Goal: Information Seeking & Learning: Learn about a topic

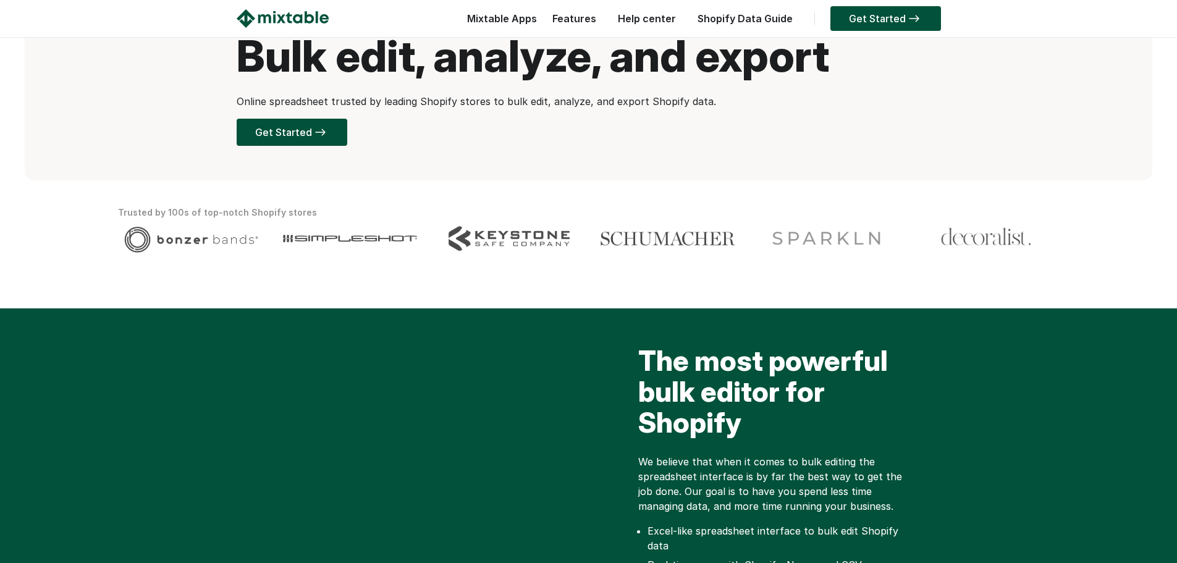
scroll to position [124, 0]
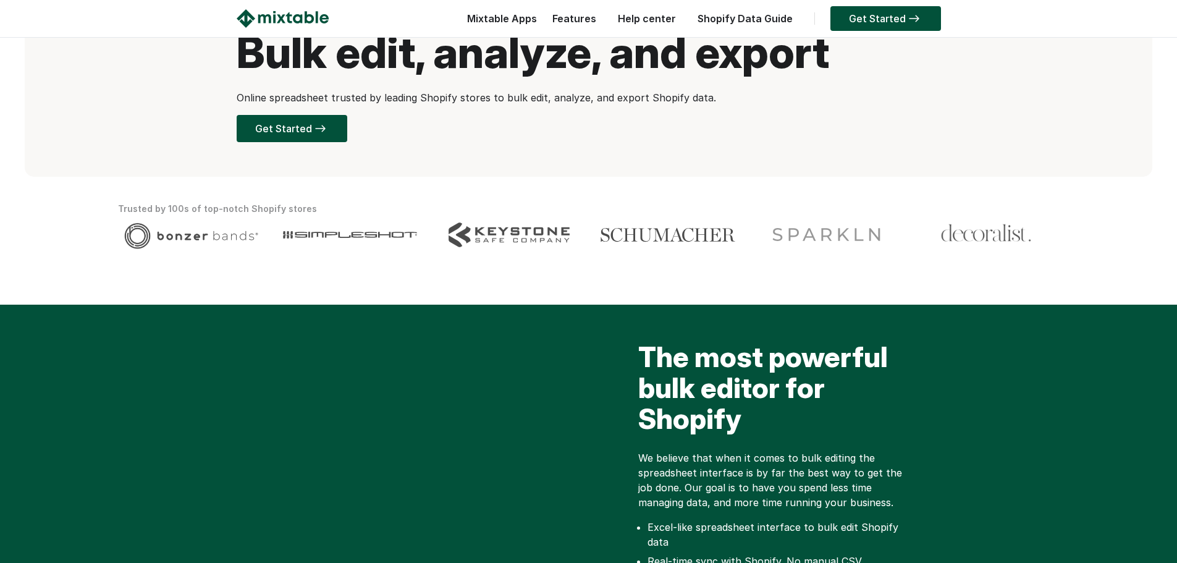
click at [727, 19] on link "Shopify Data Guide" at bounding box center [746, 18] width 108 height 12
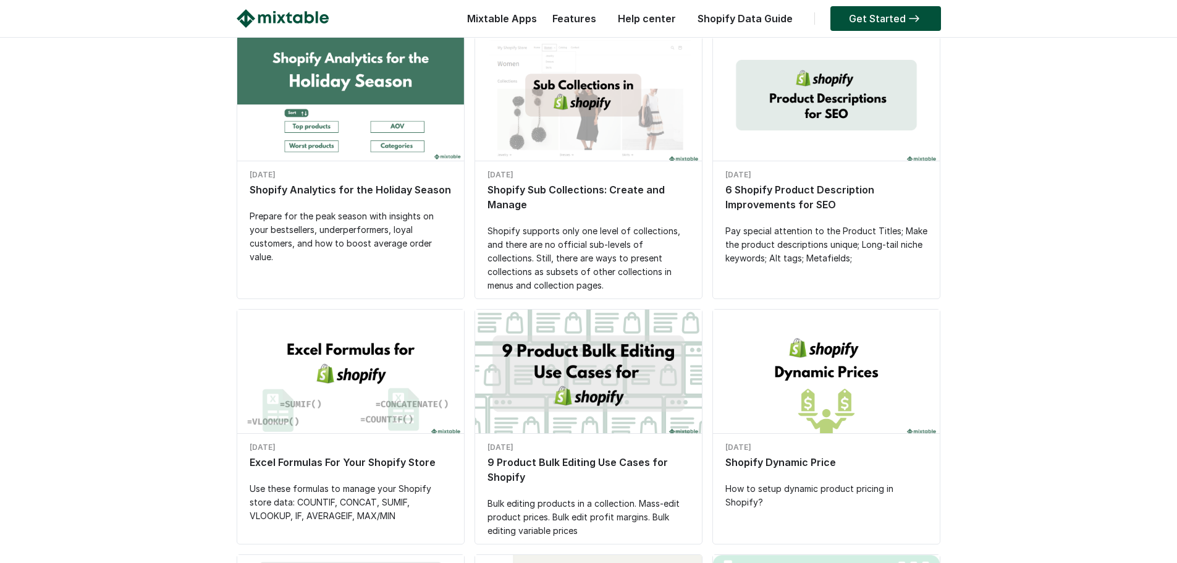
scroll to position [185, 0]
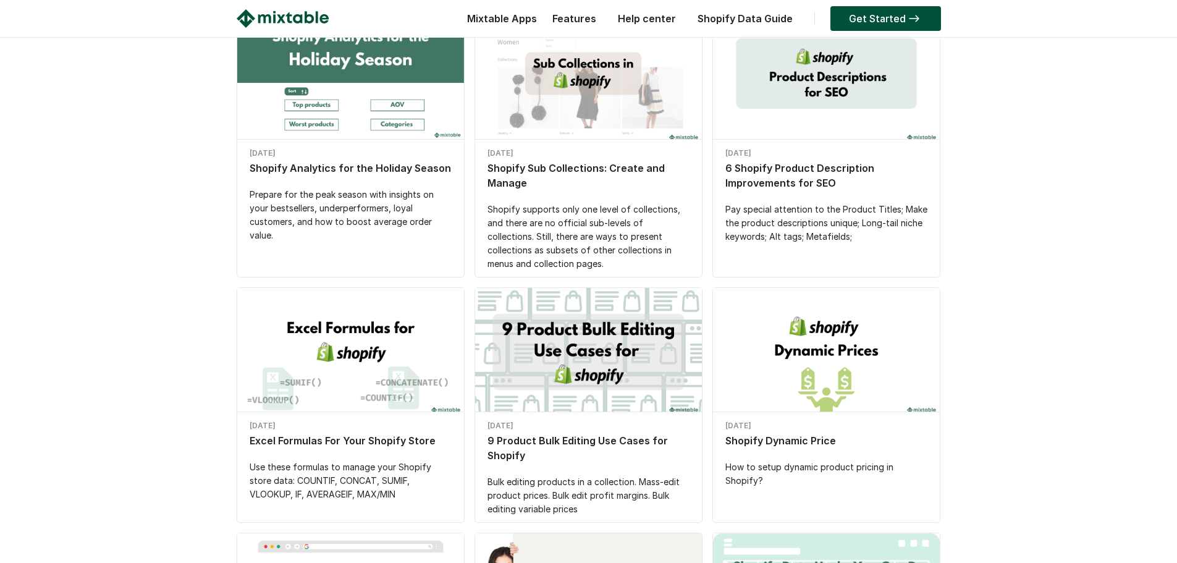
click at [348, 444] on div "Excel Formulas For Your Shopify Store" at bounding box center [351, 440] width 202 height 15
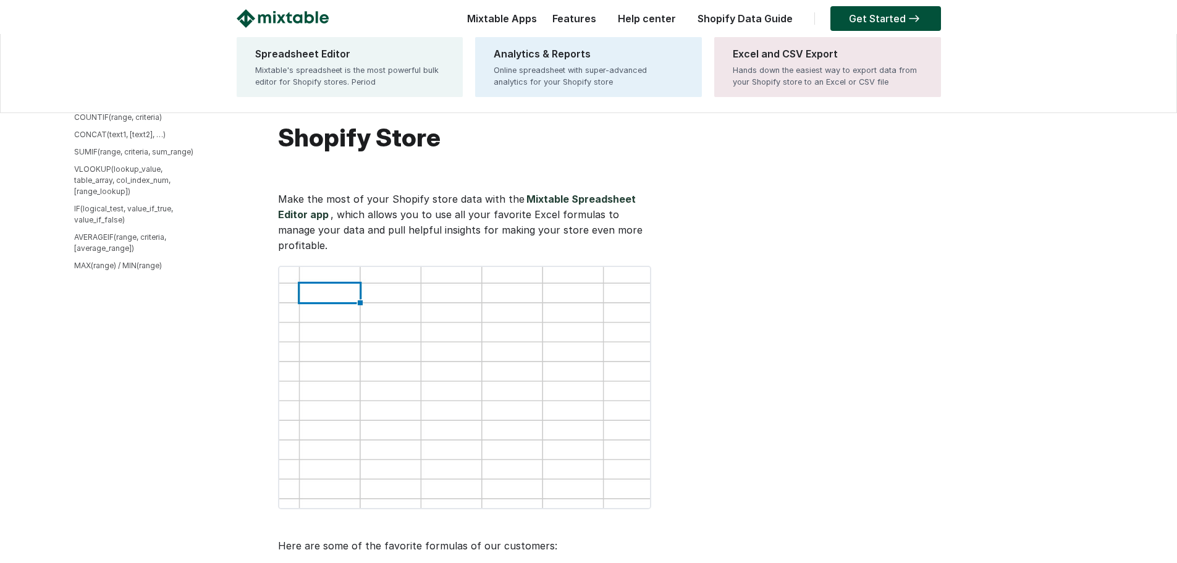
click at [520, 22] on div "Mixtable Apps Spreadsheet Editor Mixtable's spreadsheet is the most powerful bu…" at bounding box center [499, 21] width 76 height 25
click at [365, 72] on div "Mixtable's spreadsheet is the most powerful bulk editor for Shopify stores. Per…" at bounding box center [350, 75] width 190 height 23
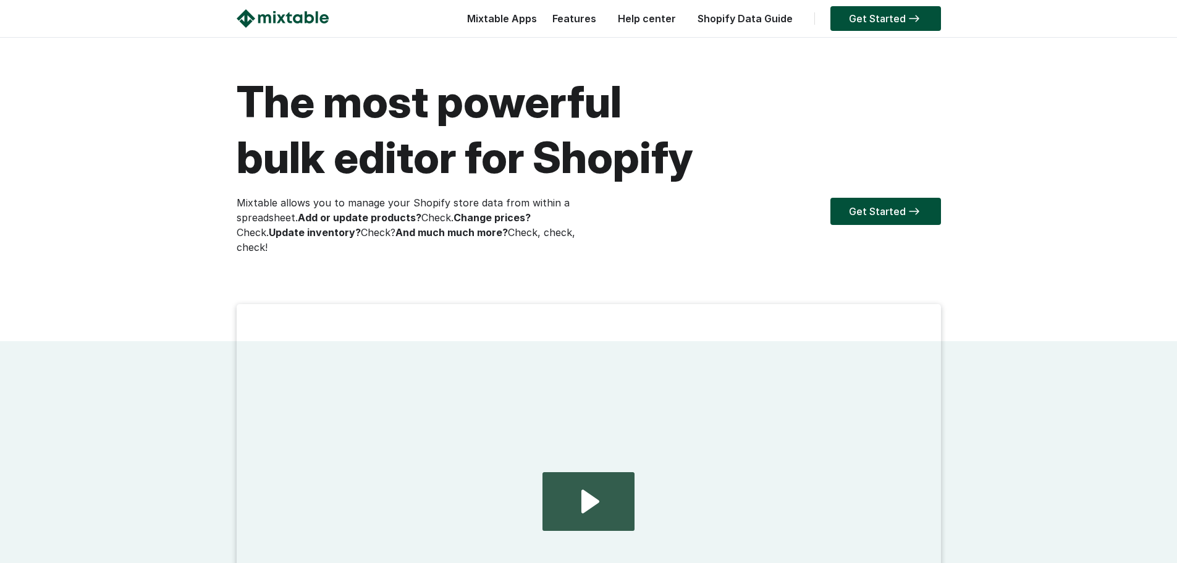
click at [549, 234] on p "Mixtable allows you to manage your Shopify store data from within a spreadsheet…" at bounding box center [413, 224] width 352 height 59
click at [598, 226] on div "Get Started" at bounding box center [765, 222] width 352 height 74
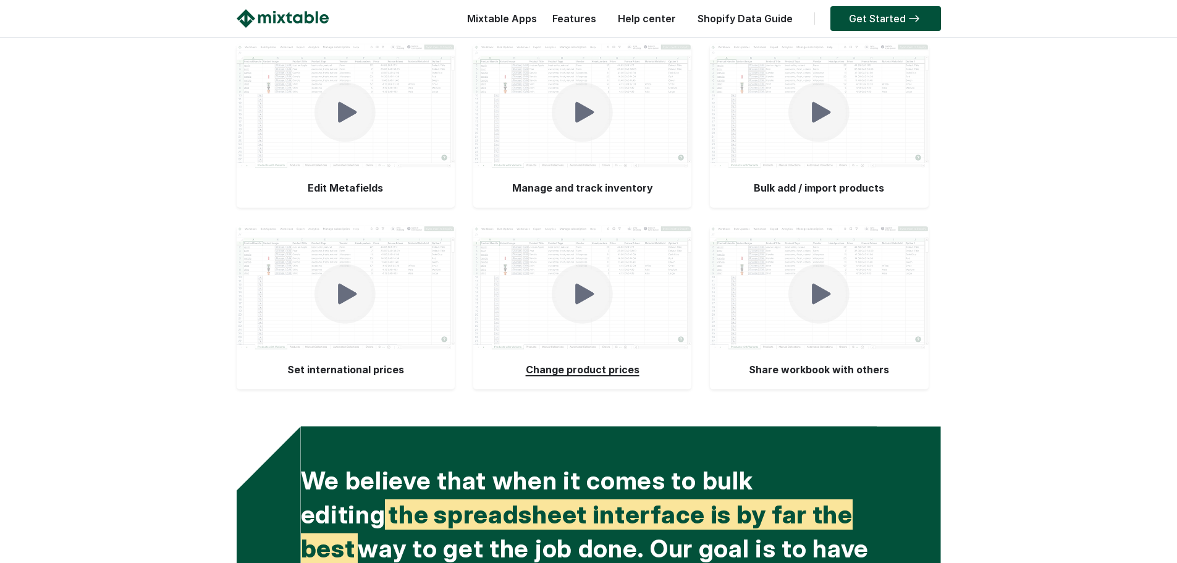
scroll to position [2643, 0]
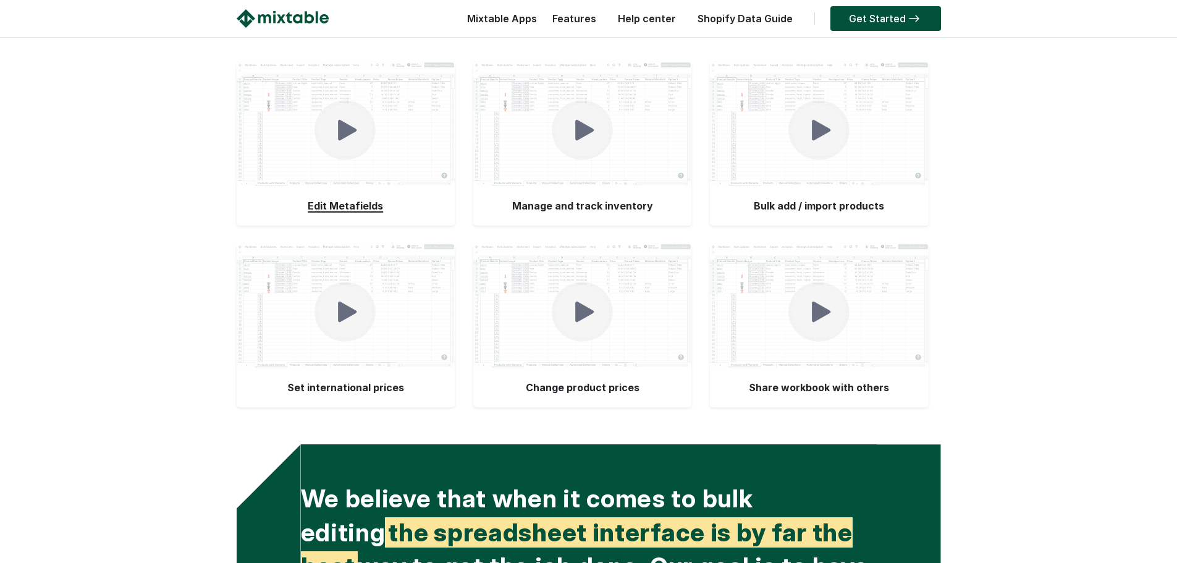
click at [418, 186] on div at bounding box center [346, 124] width 218 height 124
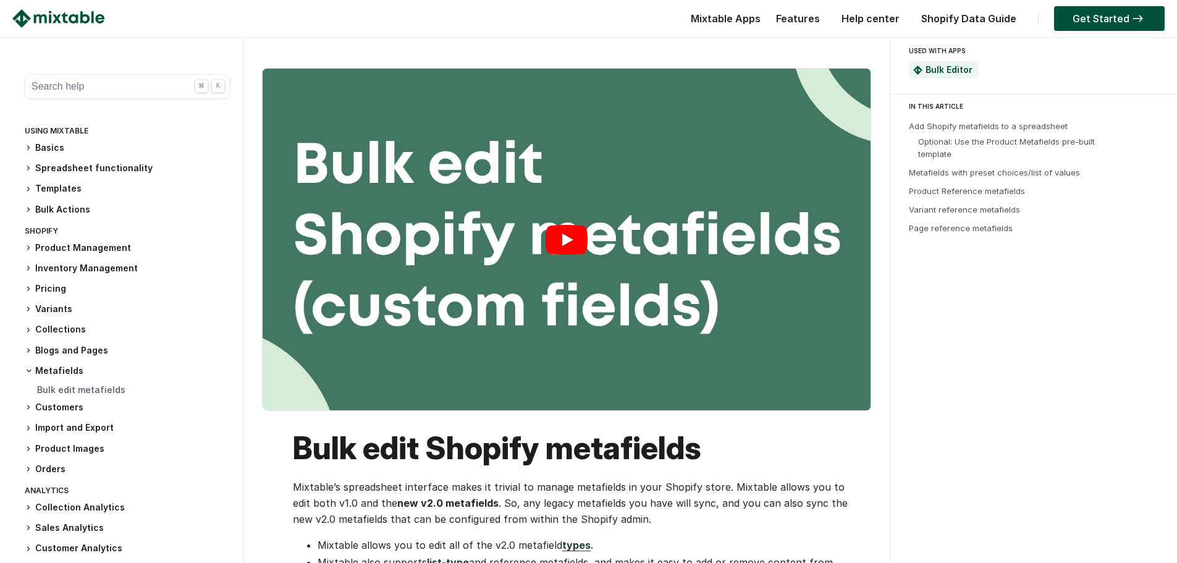
click at [581, 245] on link "Play" at bounding box center [567, 240] width 608 height 342
click at [286, 14] on div "Mixtable Apps Spreadsheet Editor Mixtable's spreadsheet is the most powerful bu…" at bounding box center [704, 21] width 922 height 25
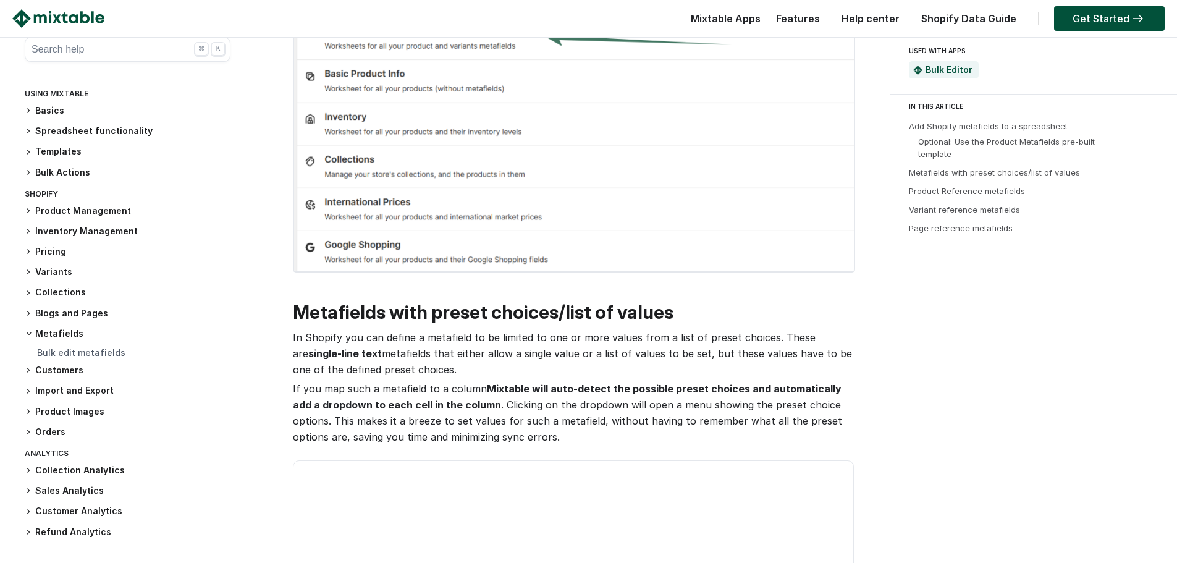
scroll to position [3152, 0]
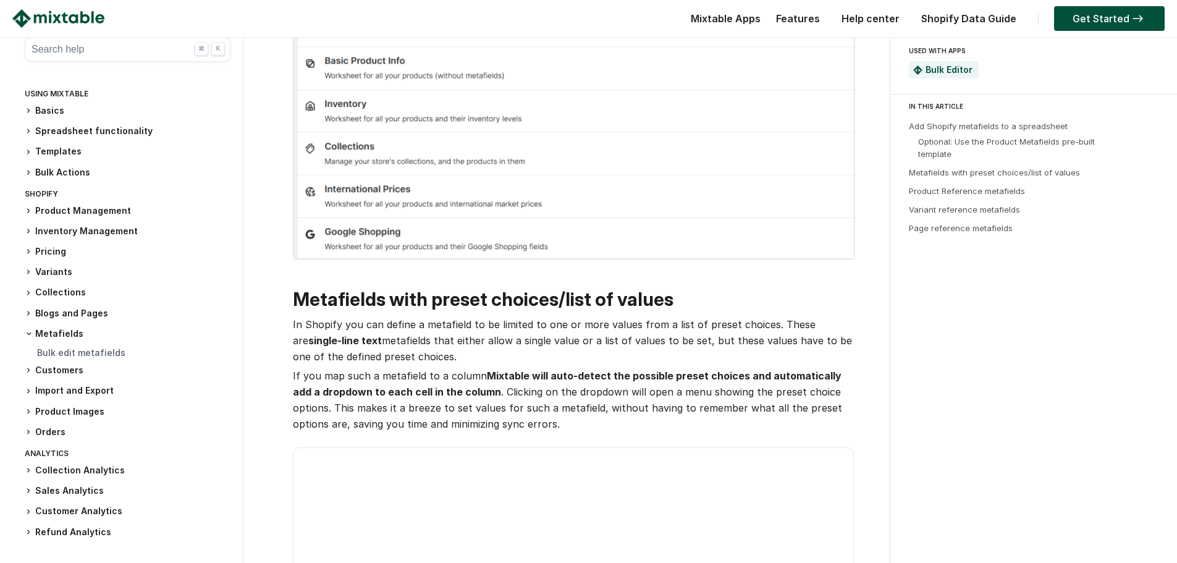
click at [590, 11] on div "Mixtable Apps Spreadsheet Editor Mixtable's spreadsheet is the most powerful bu…" at bounding box center [704, 21] width 922 height 25
click at [134, 11] on div at bounding box center [127, 21] width 231 height 25
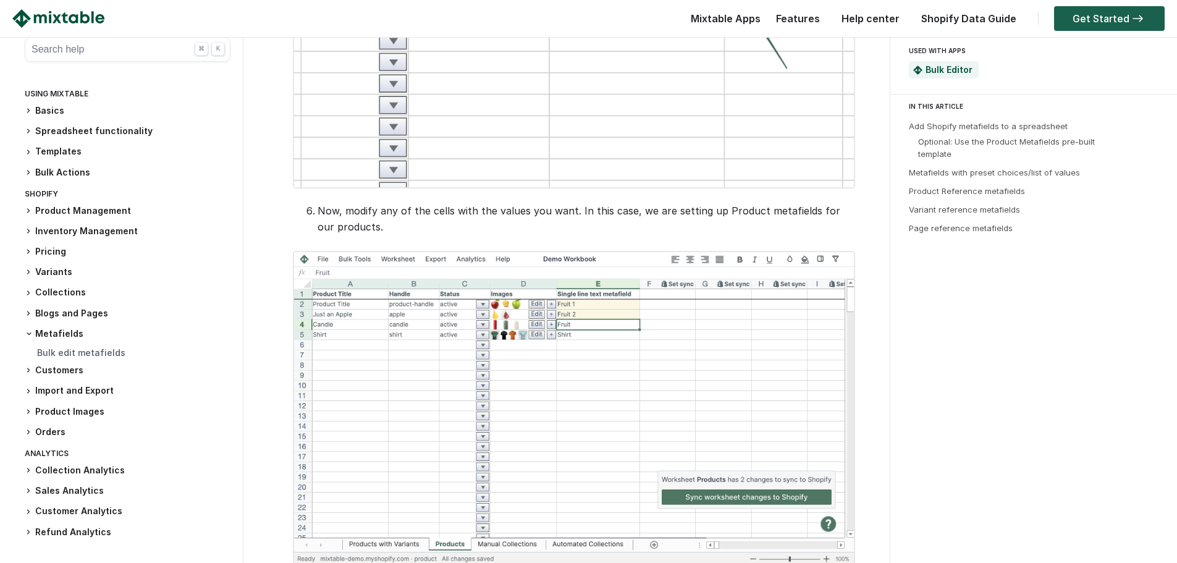
scroll to position [2410, 0]
click at [1064, 25] on link "Get Started" at bounding box center [1109, 18] width 111 height 25
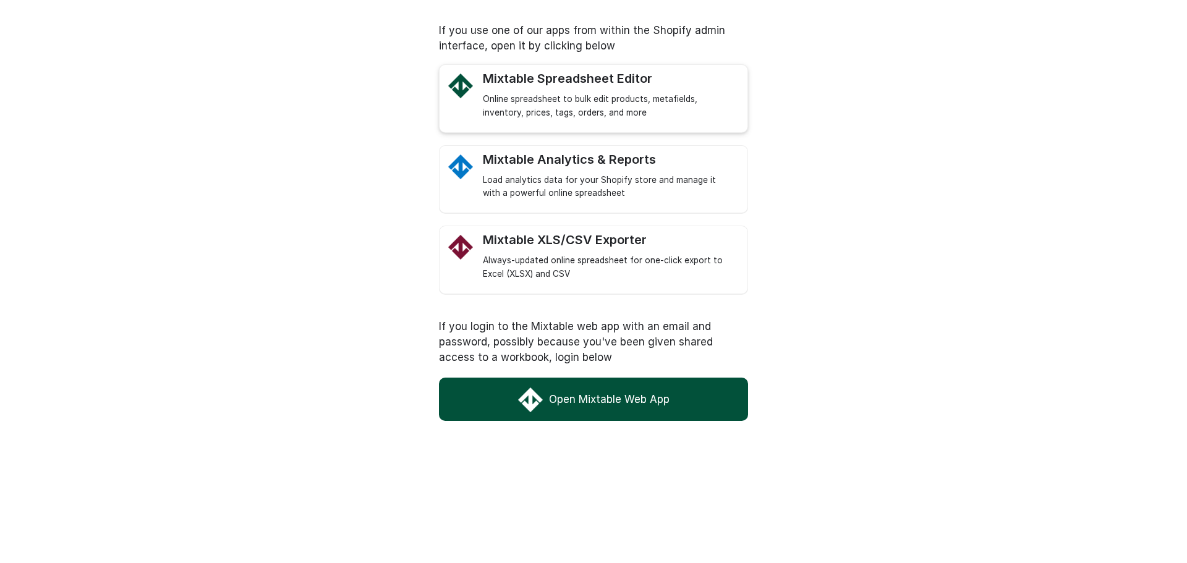
click at [575, 94] on div "Online spreadsheet to bulk edit products, metafields, inventory, prices, tags, …" at bounding box center [609, 106] width 252 height 27
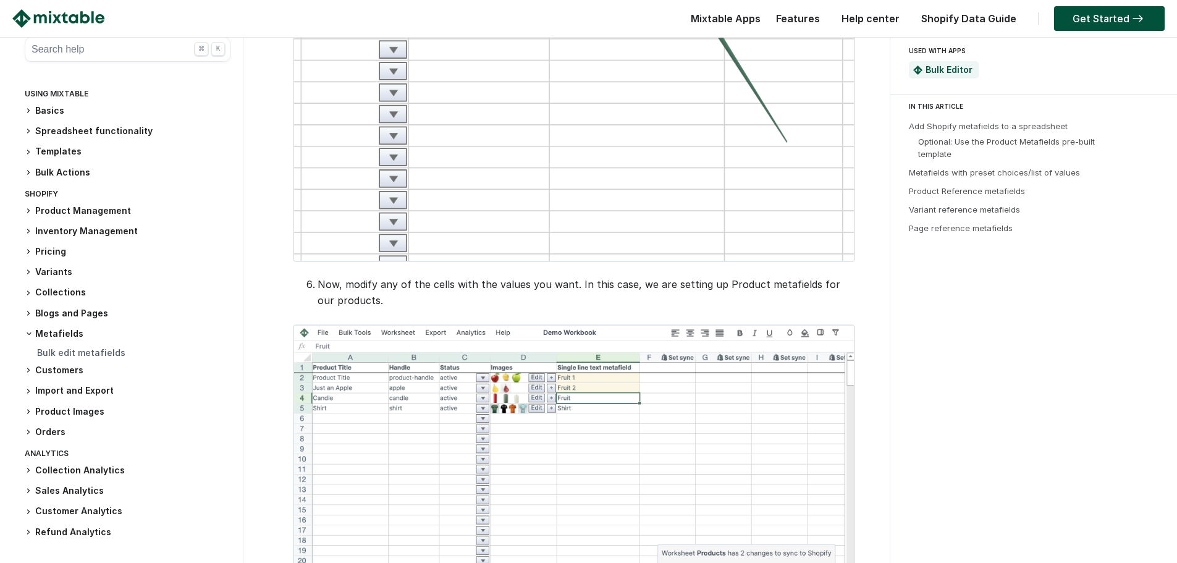
scroll to position [2225, 0]
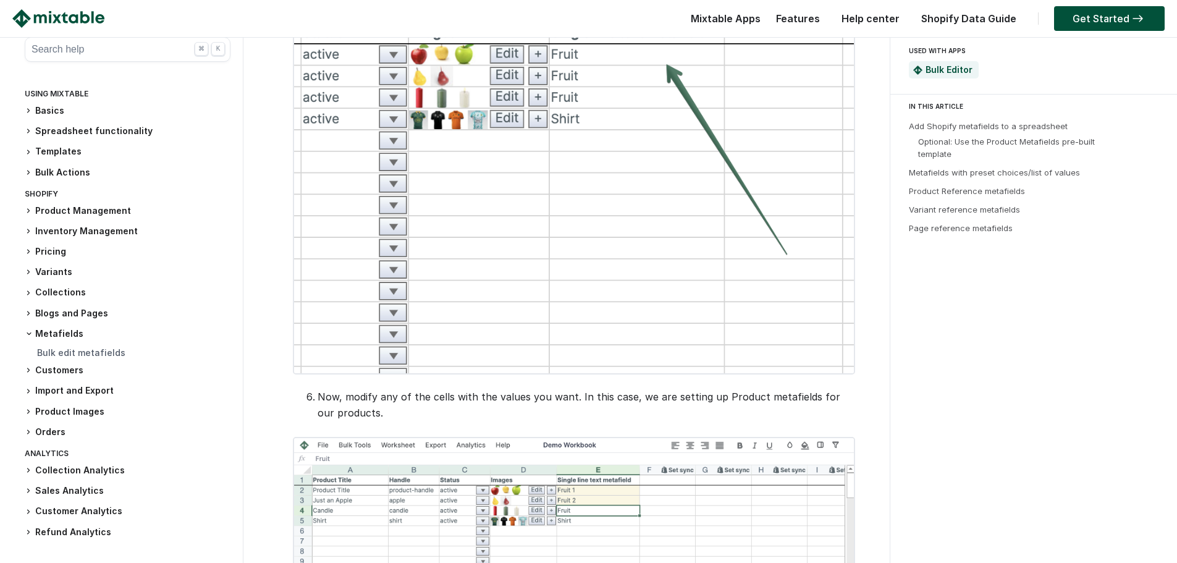
click at [74, 16] on img at bounding box center [58, 18] width 92 height 19
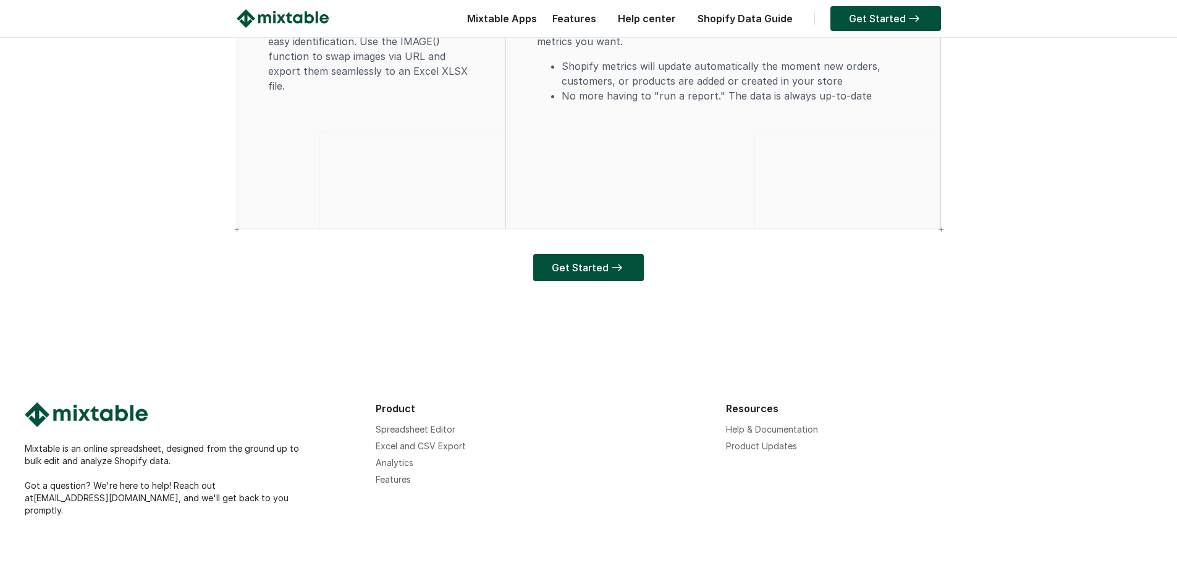
scroll to position [3723, 0]
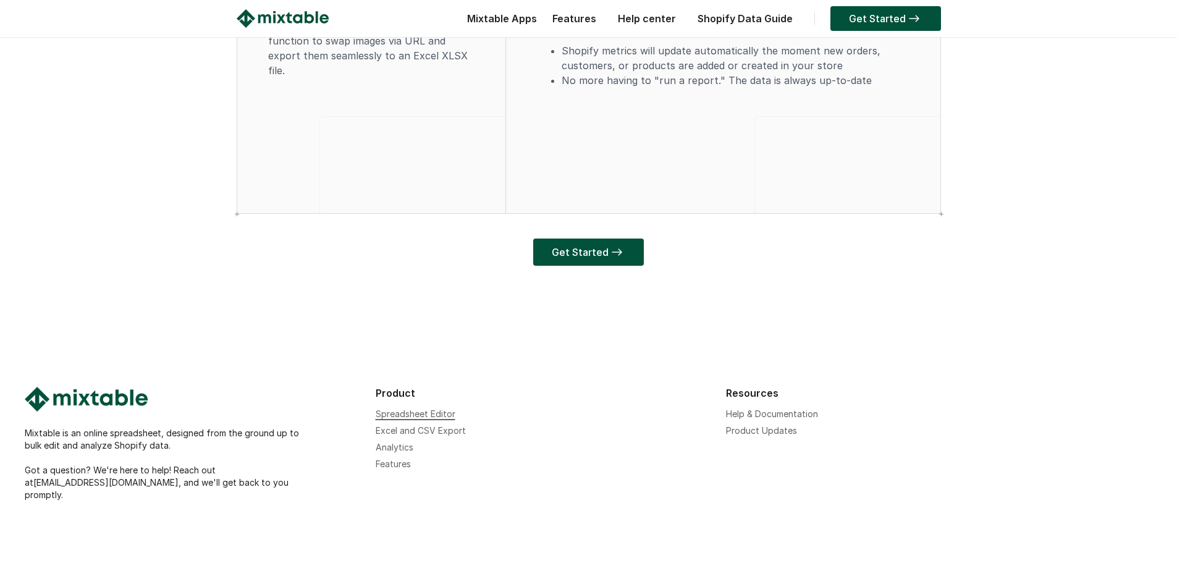
click at [417, 419] on link "Spreadsheet Editor" at bounding box center [416, 414] width 80 height 11
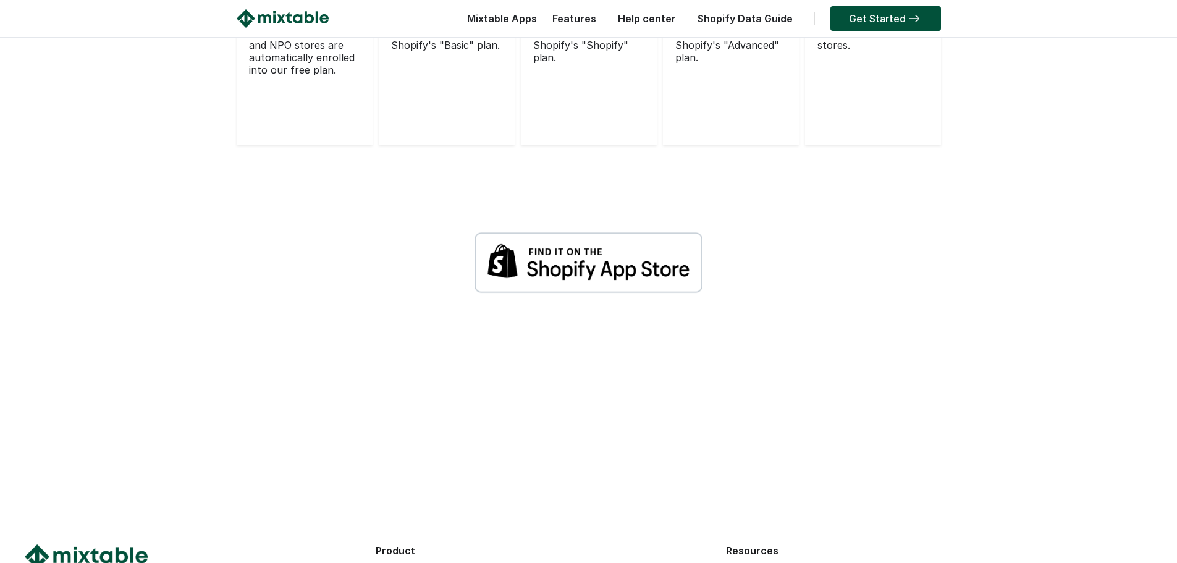
scroll to position [3551, 0]
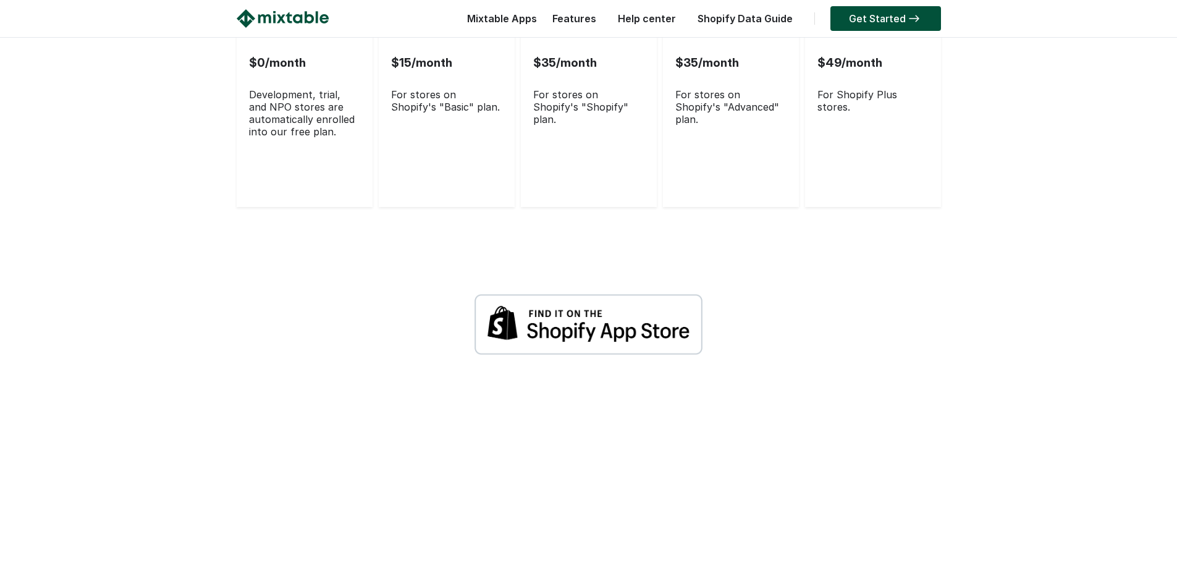
click at [884, 88] on div "$49/month" at bounding box center [873, 62] width 111 height 52
click at [862, 88] on div "$49/month" at bounding box center [873, 62] width 111 height 52
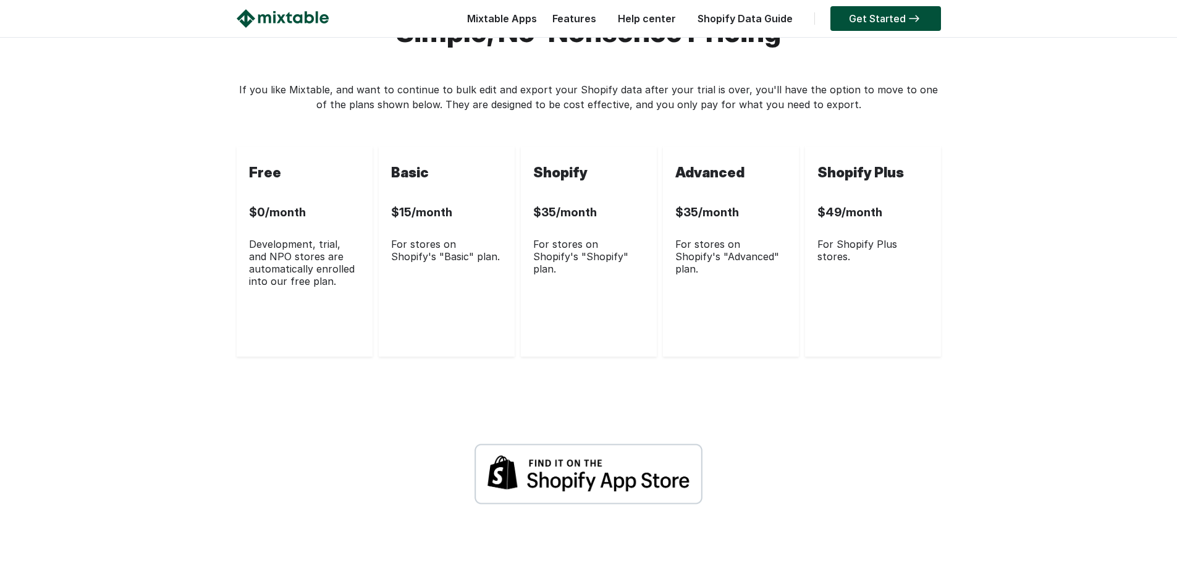
scroll to position [3396, 0]
